Goal: Transaction & Acquisition: Purchase product/service

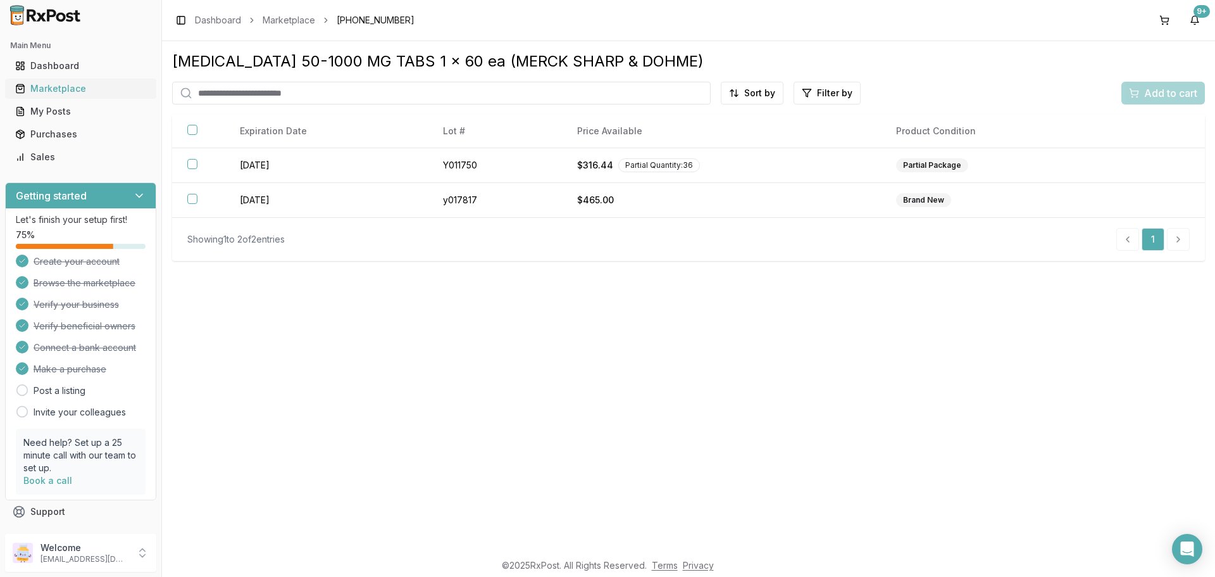
click at [48, 88] on div "Marketplace" at bounding box center [80, 88] width 131 height 13
click at [215, 19] on link "Dashboard" at bounding box center [218, 20] width 46 height 13
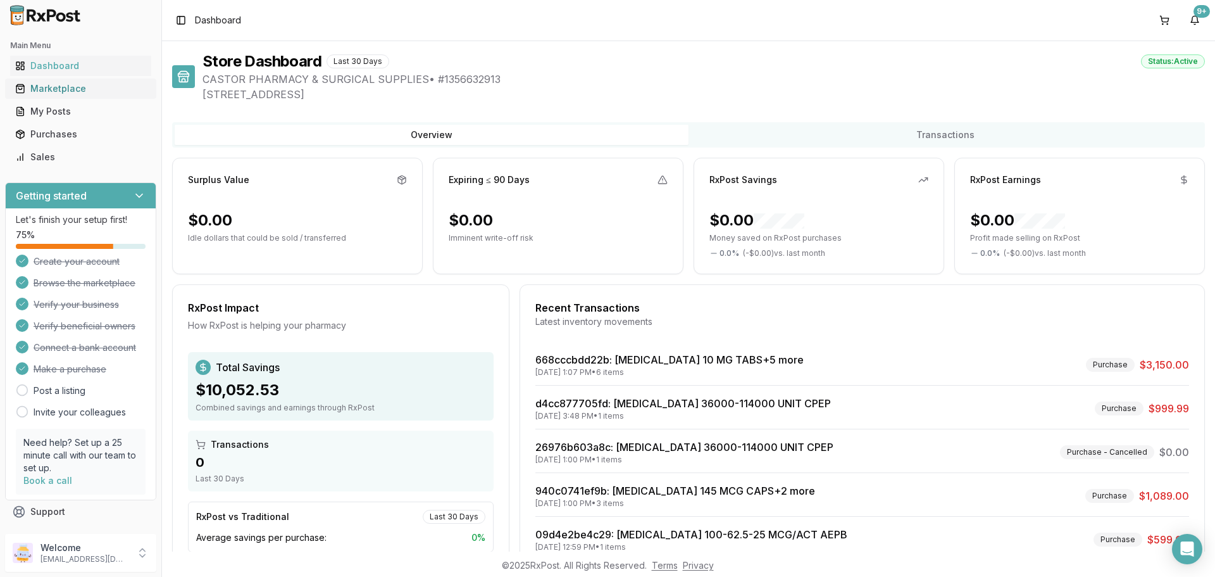
click at [50, 93] on div "Marketplace" at bounding box center [80, 88] width 131 height 13
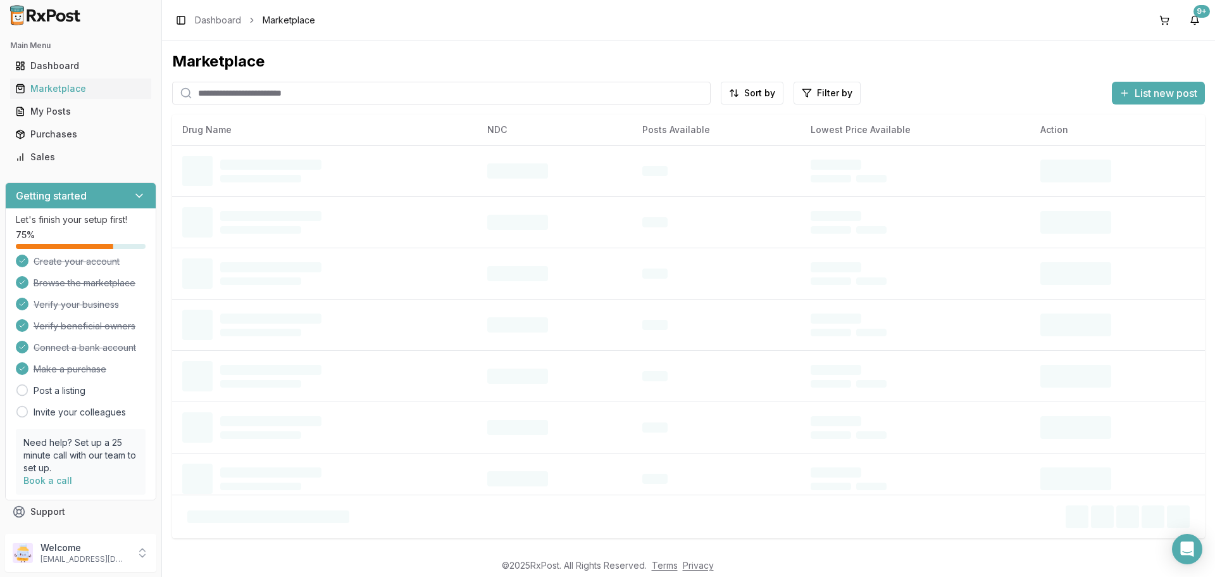
click at [258, 89] on input "search" at bounding box center [441, 93] width 539 height 23
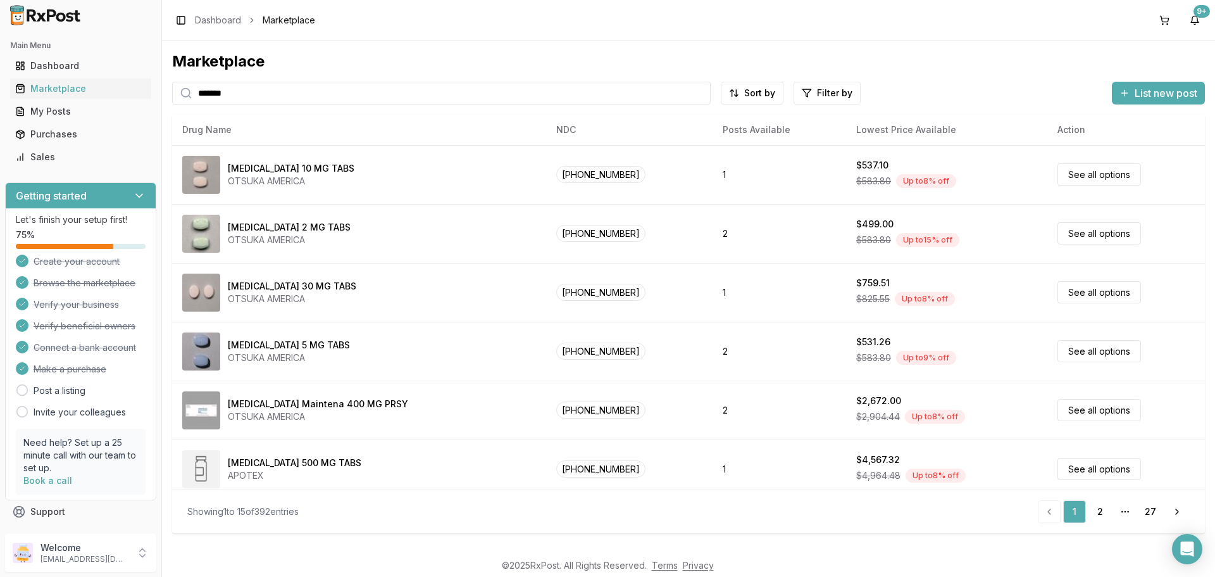
type input "*******"
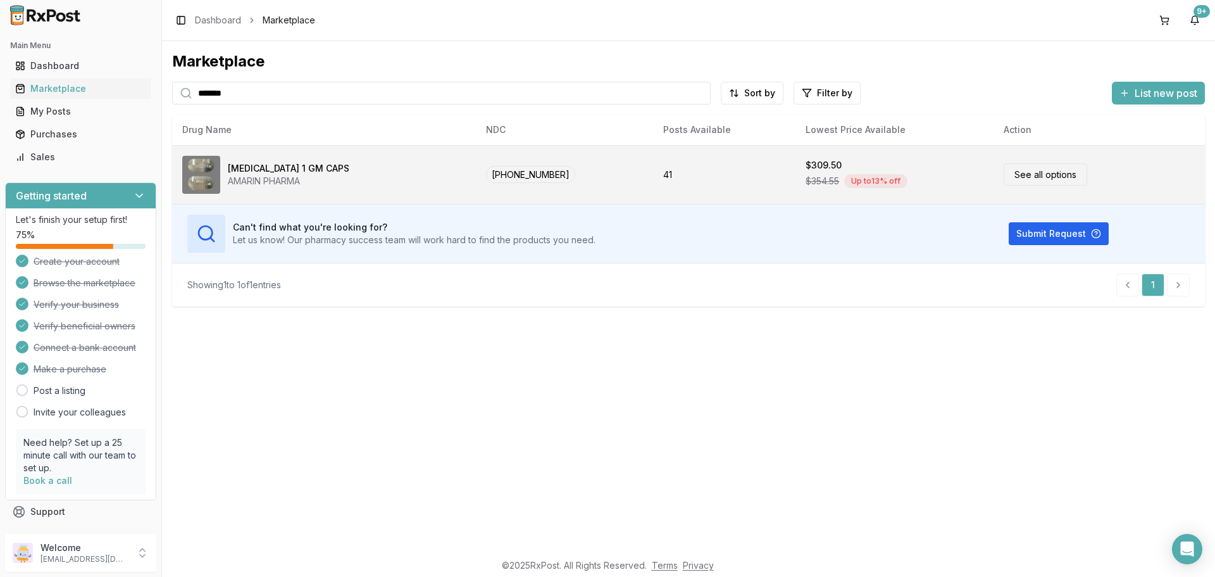
click at [1036, 180] on link "See all options" at bounding box center [1046, 174] width 84 height 22
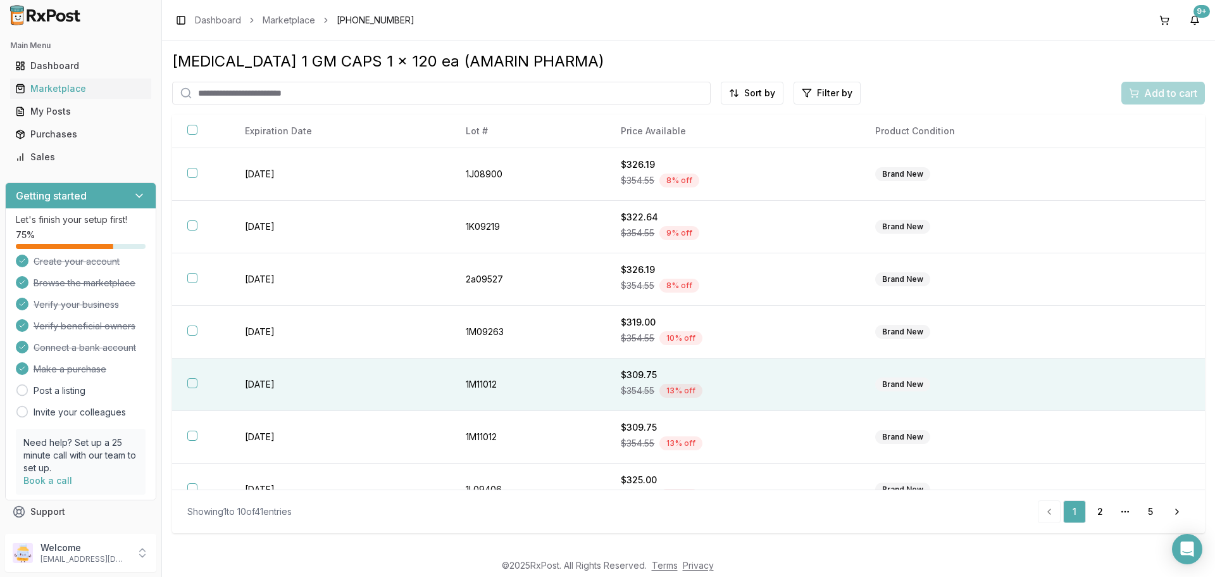
click at [193, 385] on button "button" at bounding box center [192, 383] width 10 height 10
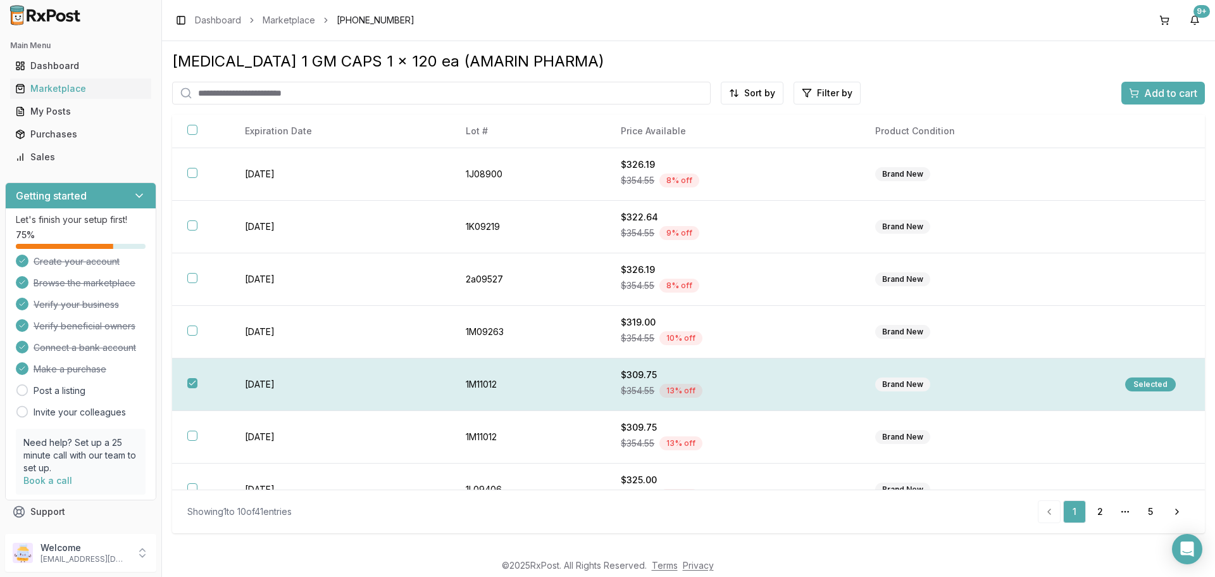
click at [1152, 381] on div "Selected" at bounding box center [1150, 384] width 51 height 14
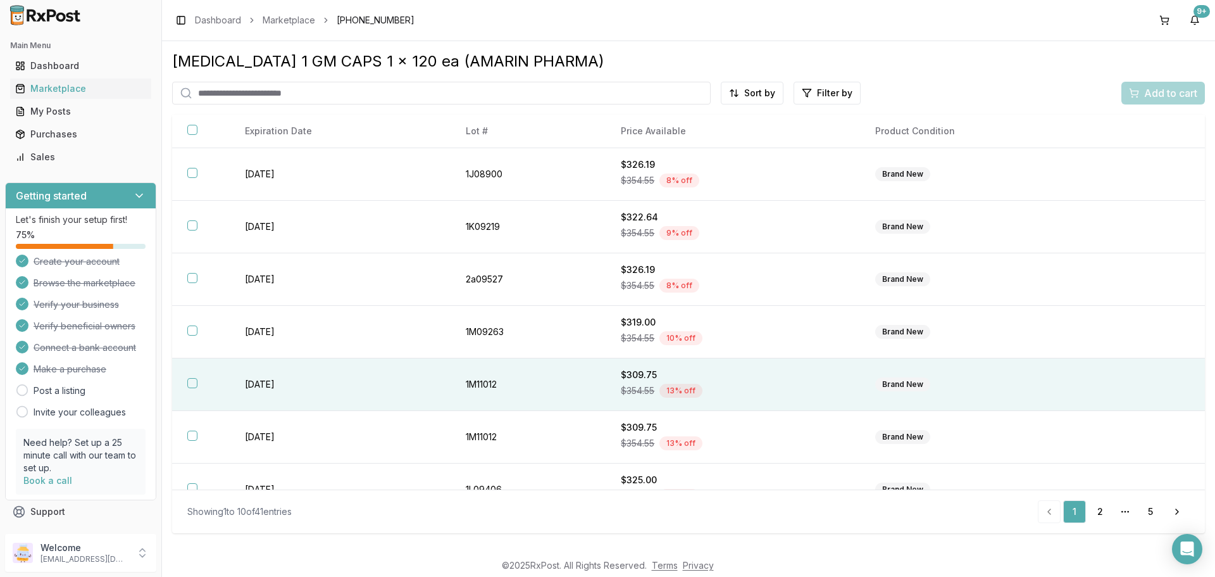
click at [194, 382] on button "button" at bounding box center [192, 383] width 10 height 10
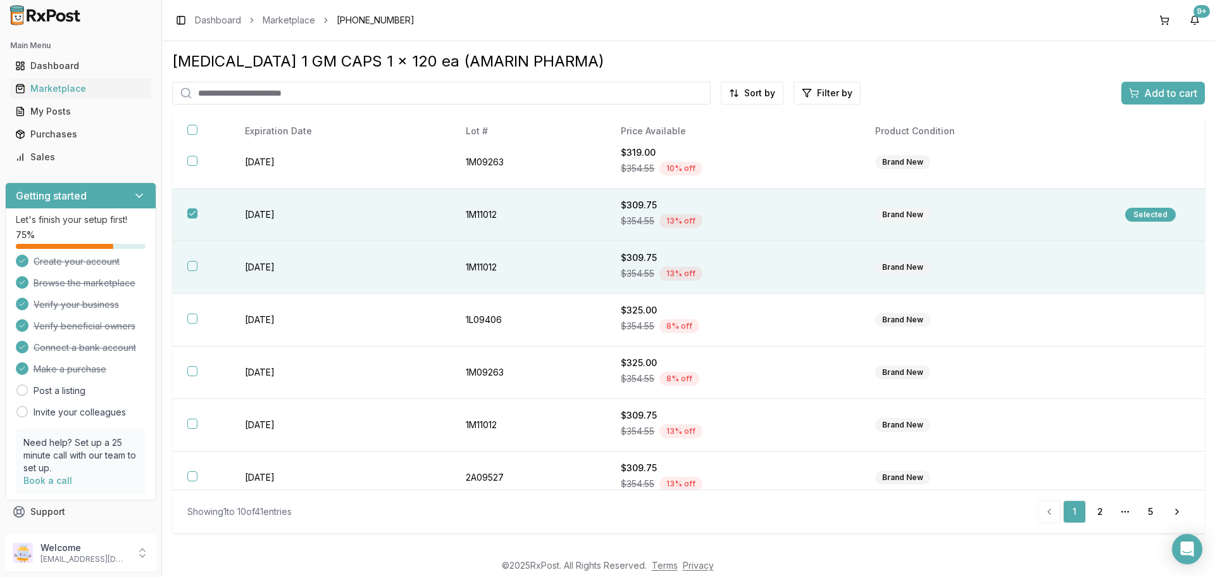
scroll to position [184, 0]
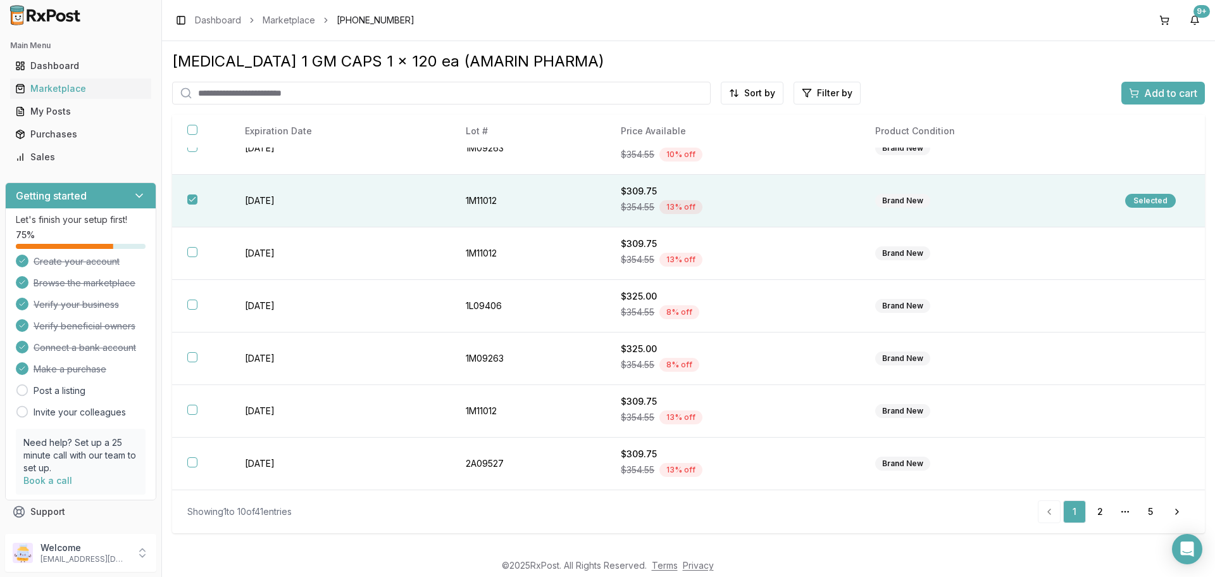
click at [1156, 201] on div "Selected" at bounding box center [1150, 201] width 51 height 14
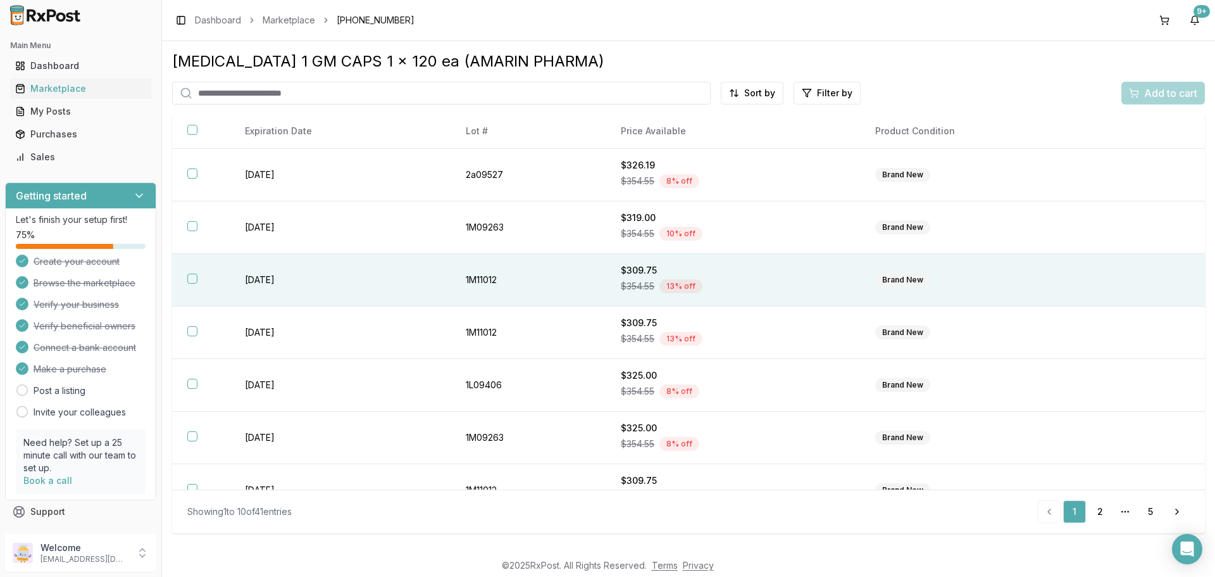
scroll to position [0, 0]
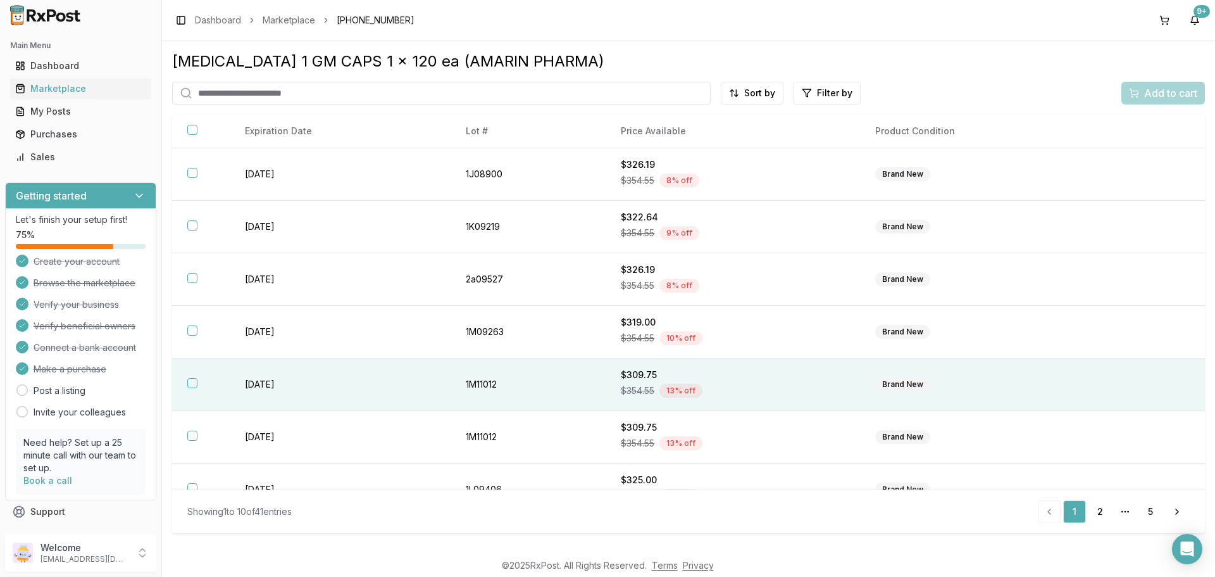
click at [1094, 379] on td "Brand New" at bounding box center [985, 384] width 250 height 53
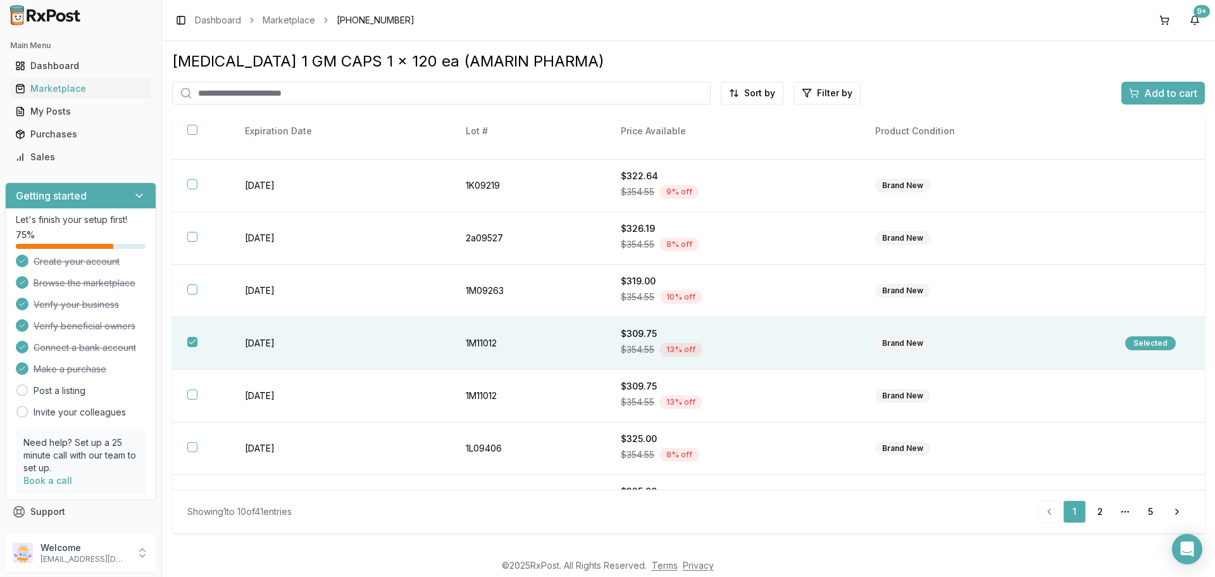
scroll to position [63, 0]
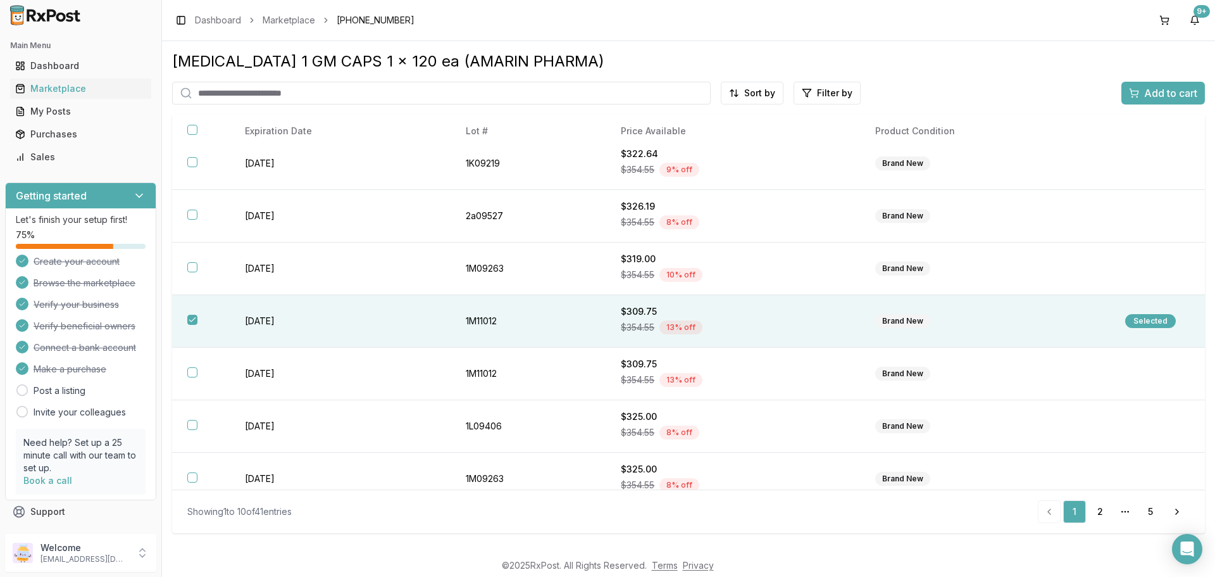
click at [1163, 321] on div "Selected" at bounding box center [1150, 321] width 51 height 14
click at [192, 319] on button "button" at bounding box center [192, 320] width 10 height 10
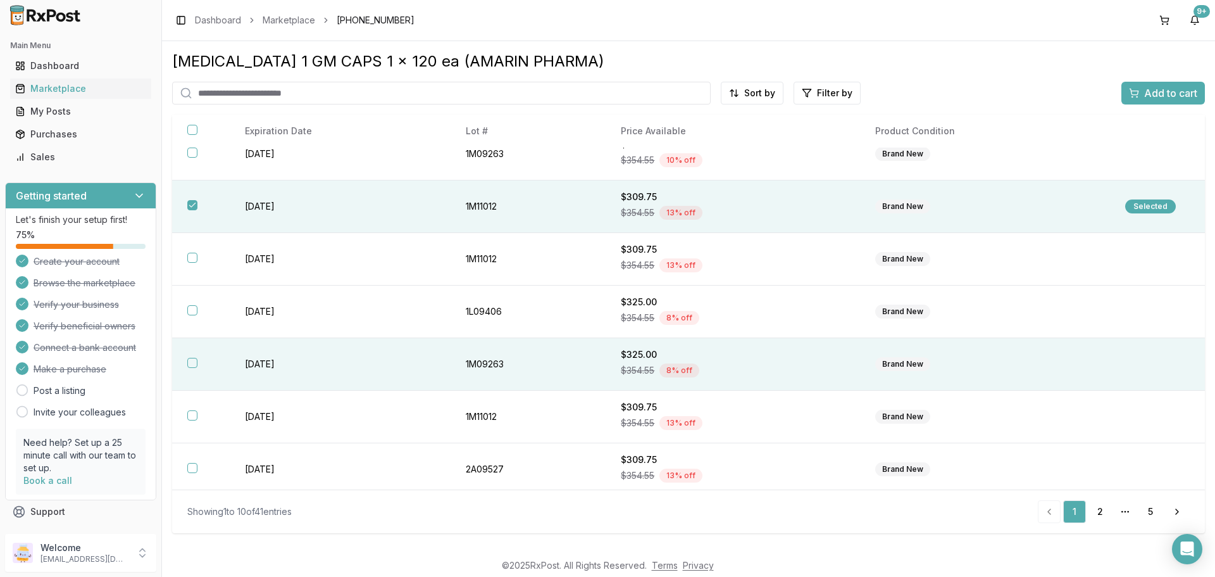
scroll to position [184, 0]
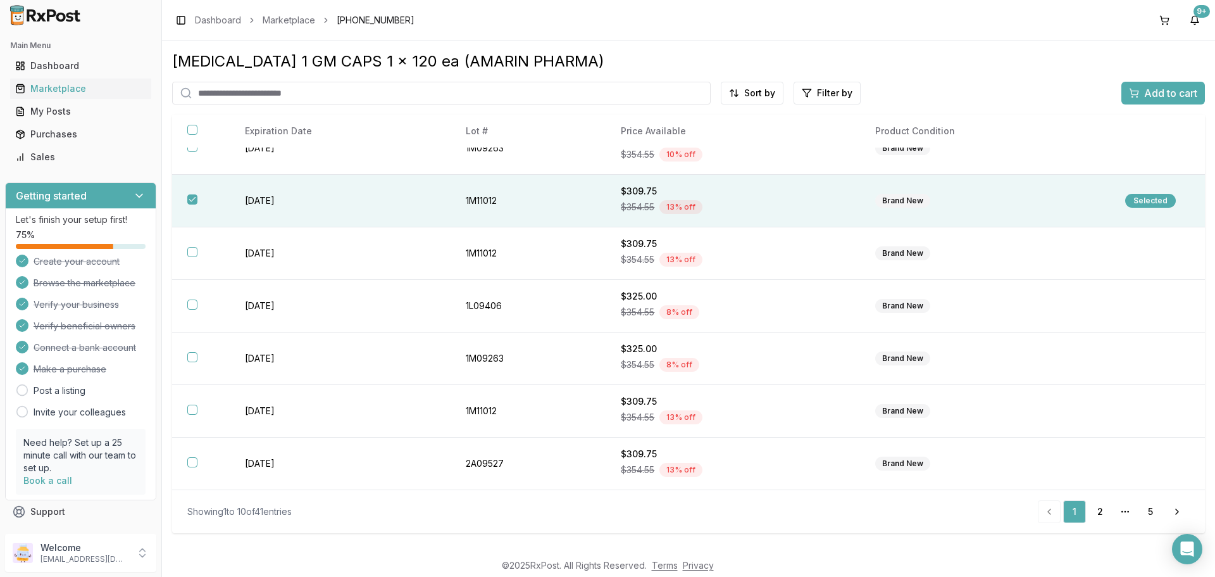
click at [1157, 86] on span "Add to cart" at bounding box center [1170, 92] width 53 height 15
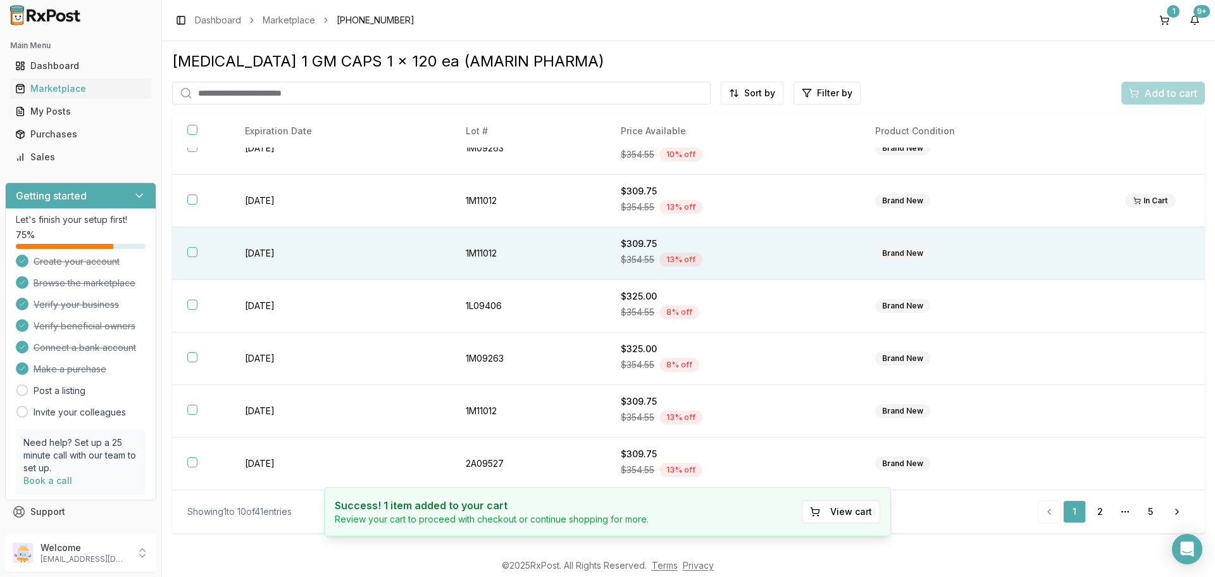
click at [190, 256] on button "button" at bounding box center [192, 252] width 10 height 10
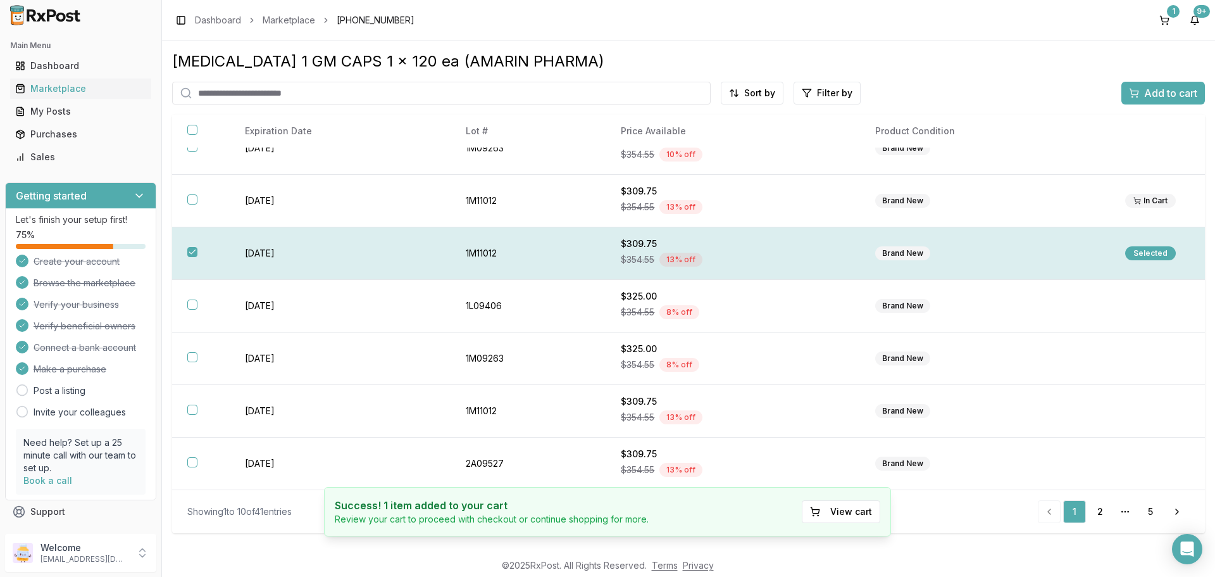
click at [1138, 247] on div "Selected" at bounding box center [1150, 253] width 51 height 14
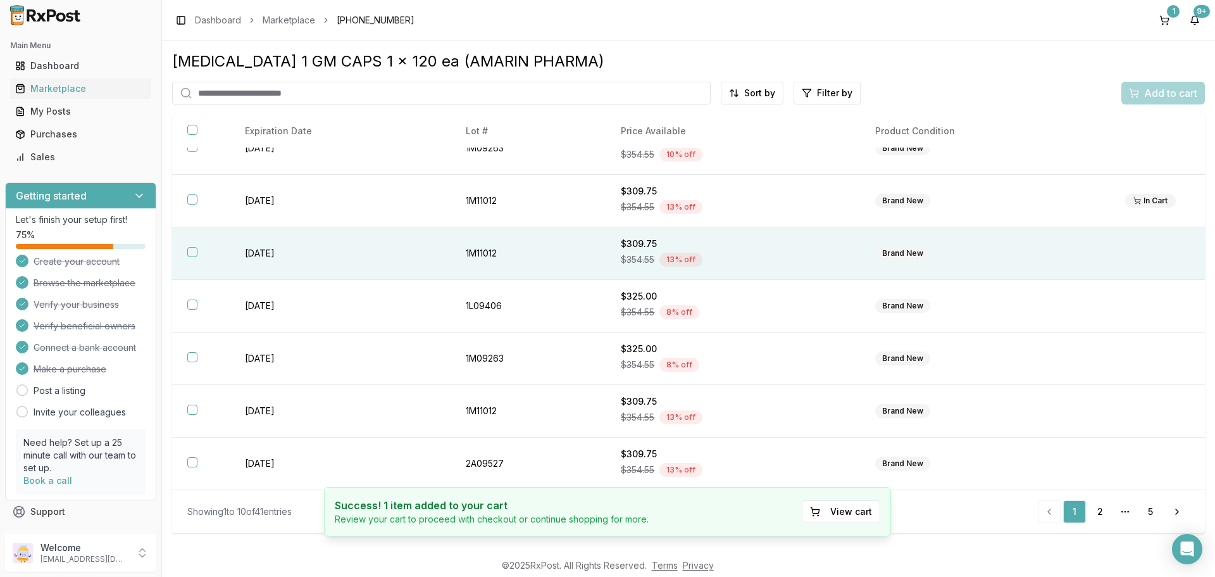
click at [197, 249] on button "button" at bounding box center [192, 252] width 10 height 10
click at [1157, 90] on span "Add to cart" at bounding box center [1170, 92] width 53 height 15
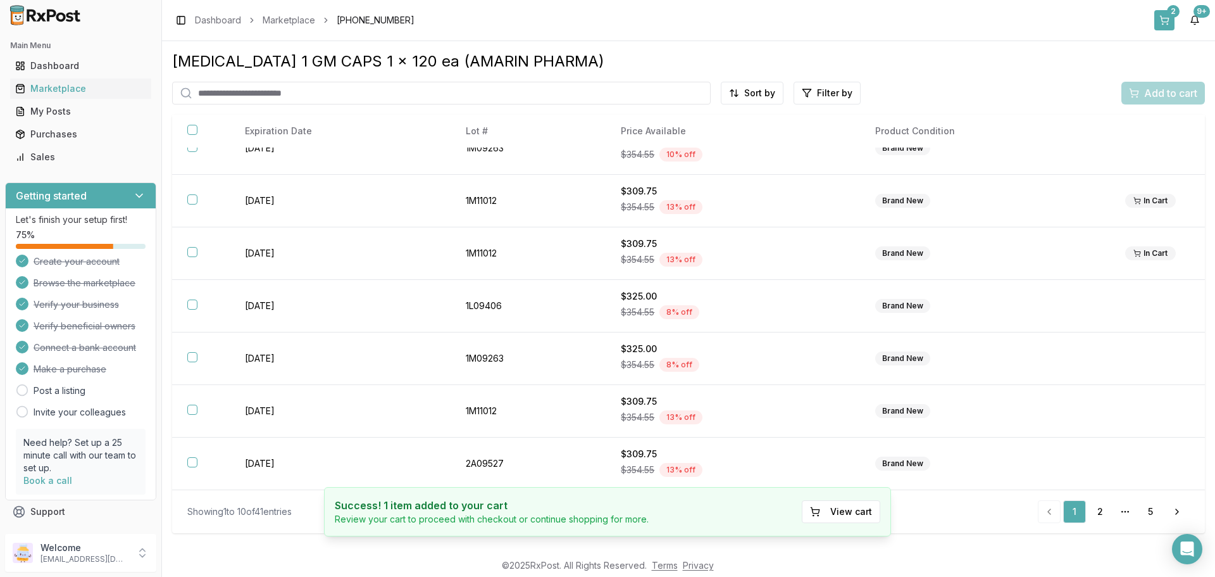
click at [1163, 20] on button "2" at bounding box center [1164, 20] width 20 height 20
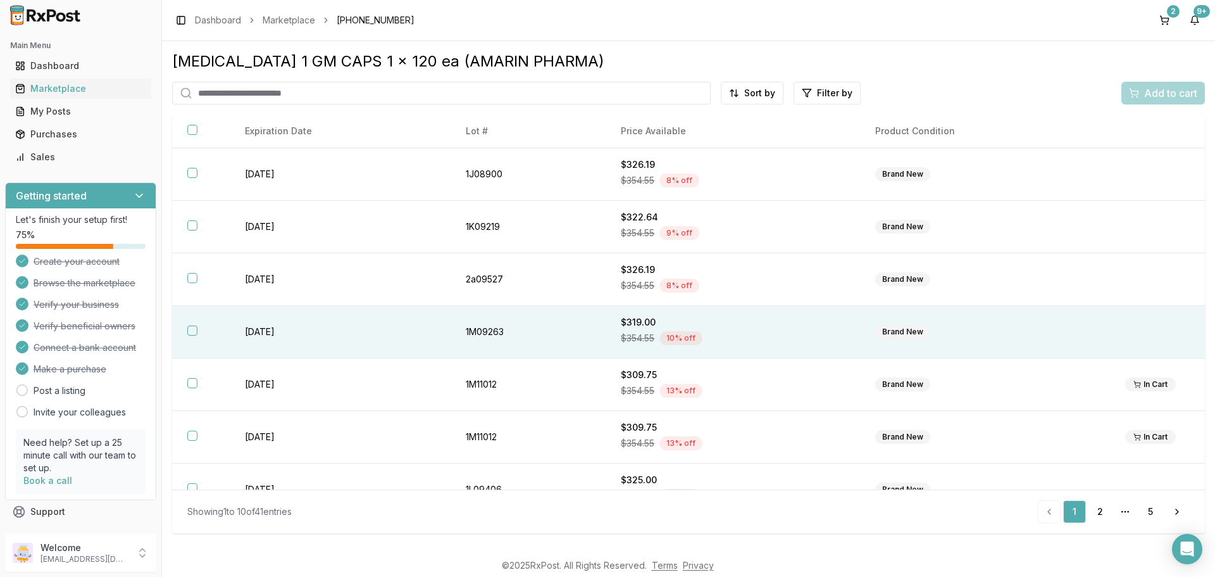
click at [192, 334] on button "button" at bounding box center [192, 330] width 10 height 10
click at [1169, 94] on span "Add to cart" at bounding box center [1170, 92] width 53 height 15
